Goal: Information Seeking & Learning: Learn about a topic

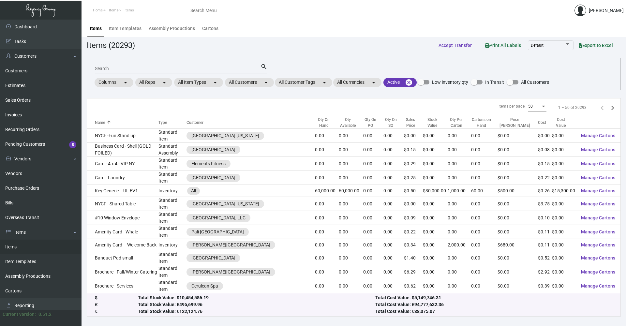
click at [207, 71] on input "Search" at bounding box center [178, 68] width 166 height 5
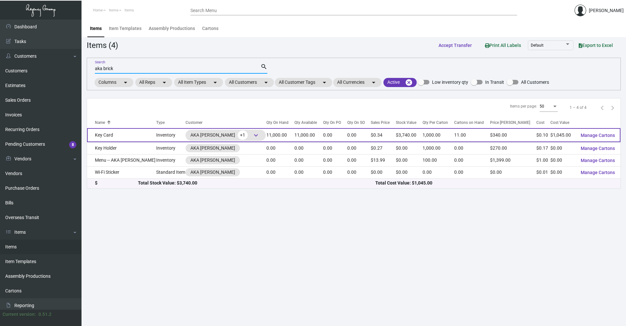
type input "aka brick"
click at [138, 135] on td "Key Card" at bounding box center [121, 135] width 69 height 14
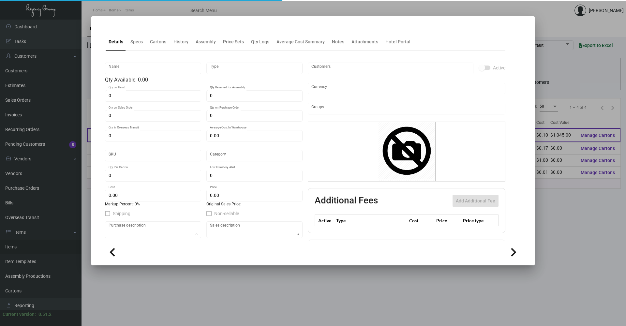
type input "Key Card"
type input "Inventory"
type input "11,000"
type input "$ 0.096"
type input "Standard"
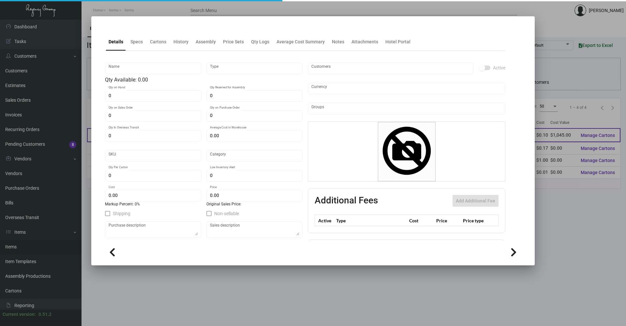
type input "1,000"
type input "$ 0.095"
type input "$ 0.34"
checkbox input "true"
type input "United States Dollar $"
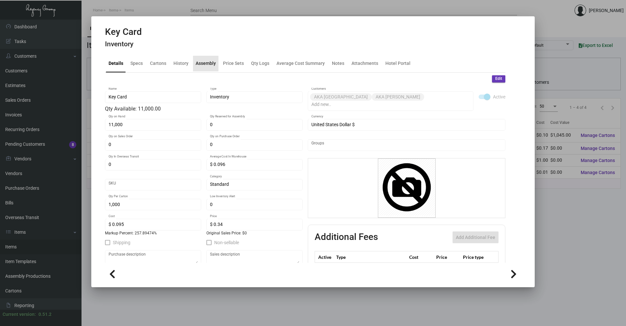
click at [202, 64] on div "Assembly" at bounding box center [206, 63] width 20 height 7
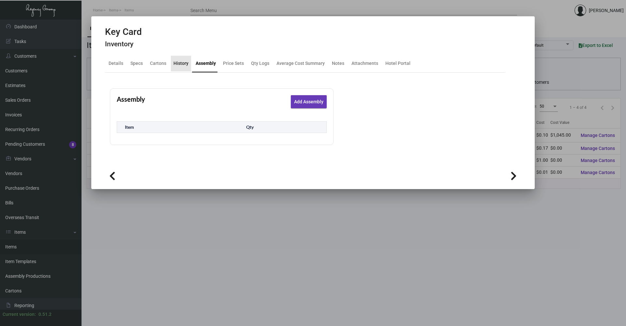
click at [182, 64] on div "History" at bounding box center [180, 63] width 15 height 7
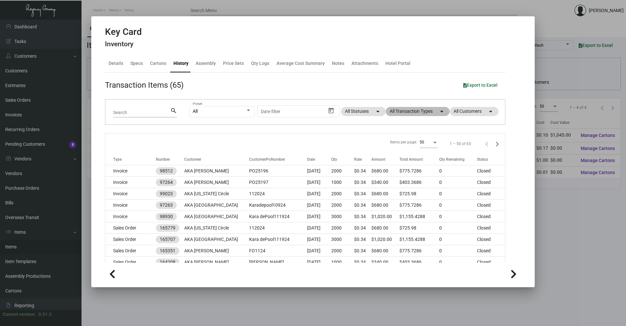
click at [431, 114] on mat-chip "All Transaction Types arrow_drop_down" at bounding box center [418, 111] width 64 height 9
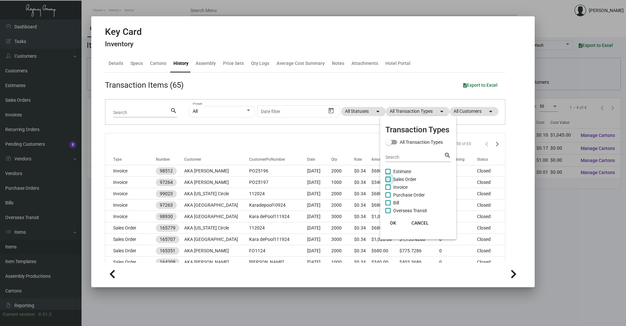
click at [405, 177] on span "Sales Order" at bounding box center [404, 179] width 23 height 8
click at [388, 182] on input "Sales Order" at bounding box center [388, 182] width 0 height 0
checkbox input "true"
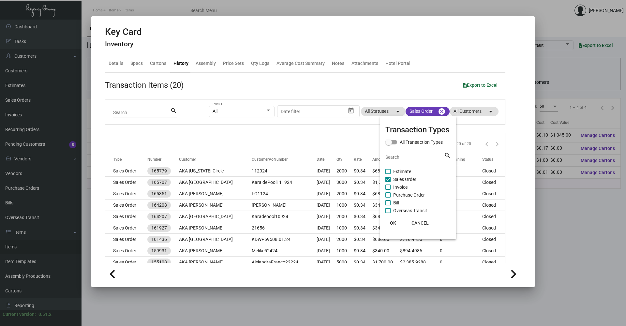
click at [397, 230] on mat-card-actions "OK CANCEL" at bounding box center [418, 222] width 71 height 17
click at [397, 224] on button "OK" at bounding box center [393, 223] width 21 height 12
